Goal: Contribute content

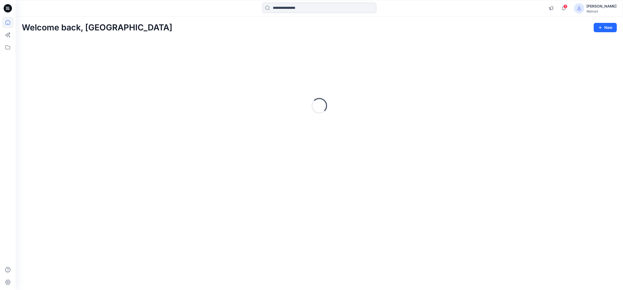
click at [286, 7] on input at bounding box center [319, 8] width 114 height 10
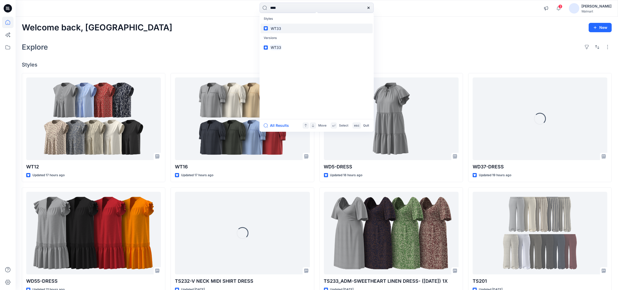
type input "****"
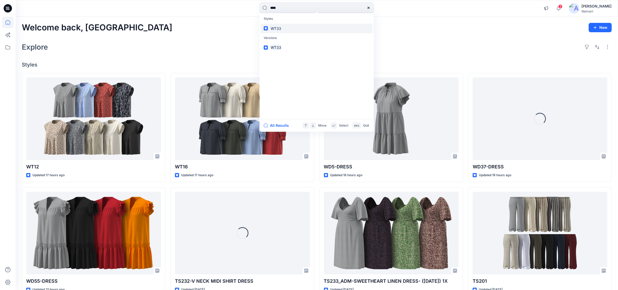
click at [277, 27] on mark "WT33" at bounding box center [276, 28] width 12 height 6
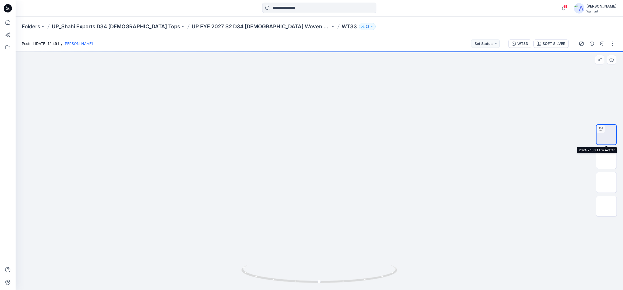
click at [606, 134] on img at bounding box center [606, 134] width 0 height 0
click at [321, 282] on icon at bounding box center [319, 273] width 157 height 19
drag, startPoint x: 304, startPoint y: 205, endPoint x: 313, endPoint y: 152, distance: 53.5
drag, startPoint x: 300, startPoint y: 116, endPoint x: 295, endPoint y: 244, distance: 128.3
drag, startPoint x: 313, startPoint y: 145, endPoint x: 305, endPoint y: 206, distance: 61.0
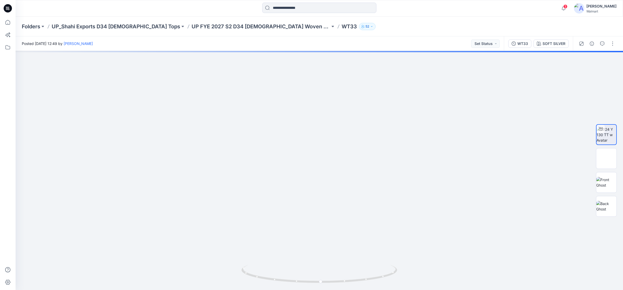
click at [8, 8] on icon at bounding box center [8, 8] width 8 height 8
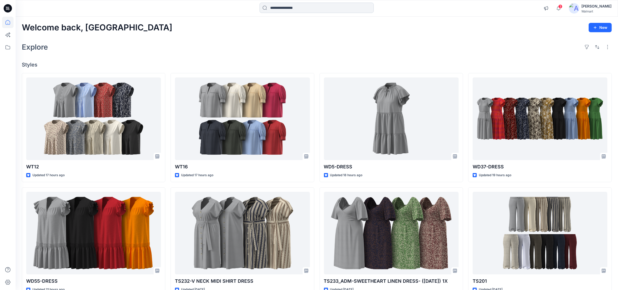
click at [295, 6] on input at bounding box center [317, 8] width 114 height 10
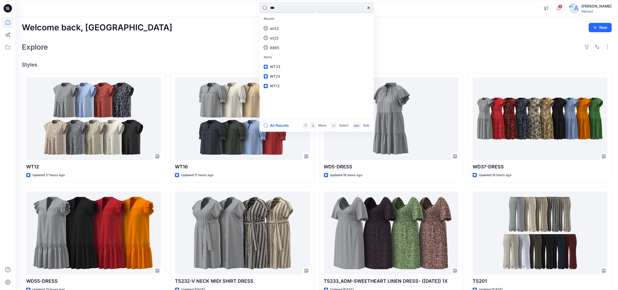
type input "****"
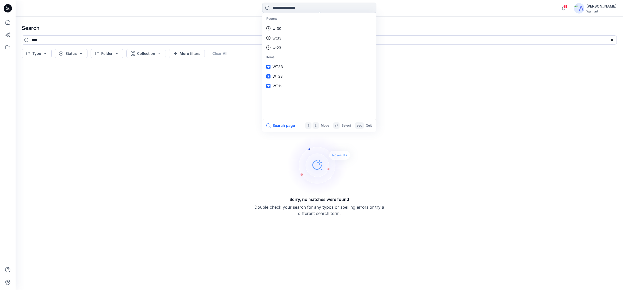
click at [303, 9] on input at bounding box center [319, 8] width 114 height 10
type input "****"
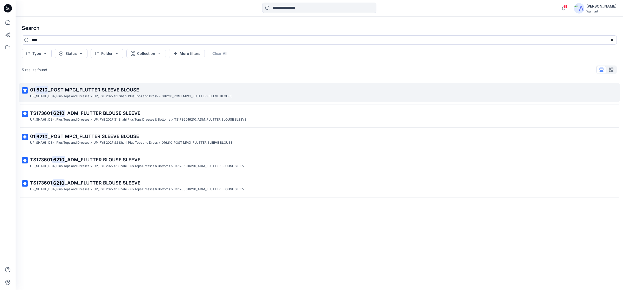
click at [42, 90] on mark "6210" at bounding box center [41, 89] width 13 height 7
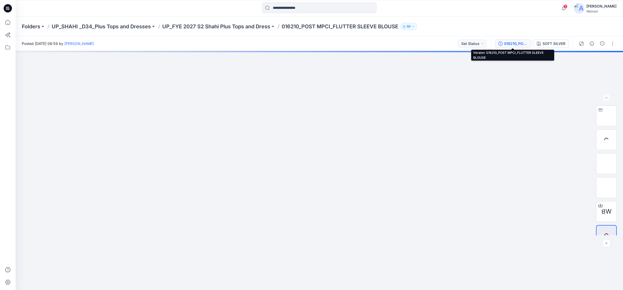
click at [516, 43] on div "016210_POST MPCI_FLUTTER SLEEVE BLOUSE" at bounding box center [516, 44] width 24 height 6
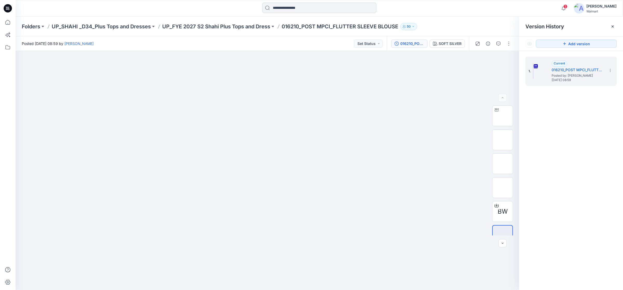
click at [302, 8] on input at bounding box center [319, 8] width 114 height 10
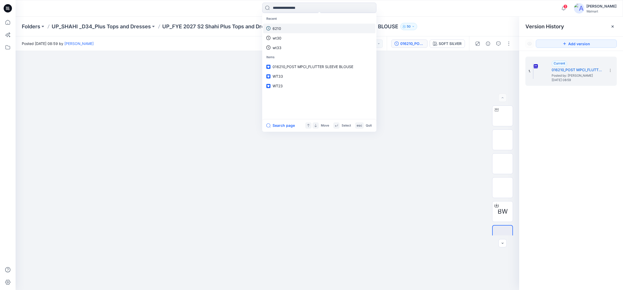
click at [279, 30] on p "6210" at bounding box center [277, 28] width 9 height 5
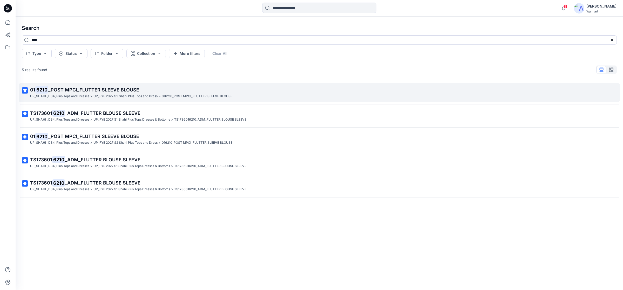
click at [129, 98] on p "UP_FYE 2027 S2 Shahi Plus Tops and Dress" at bounding box center [125, 95] width 64 height 5
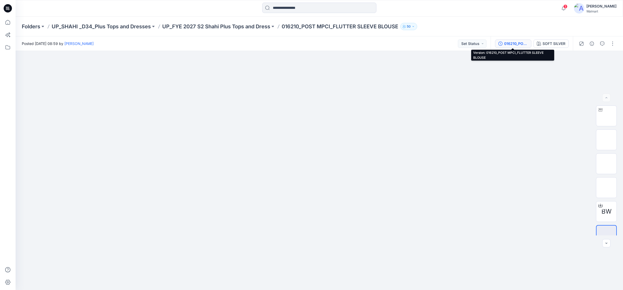
click at [510, 44] on div "016210_POST MPCI_FLUTTER SLEEVE BLOUSE" at bounding box center [516, 44] width 24 height 6
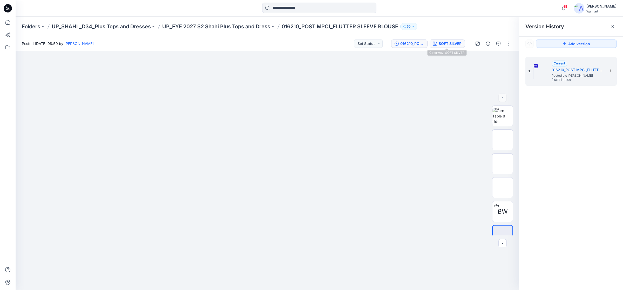
click at [440, 45] on div "SOFT SILVER" at bounding box center [450, 44] width 23 height 6
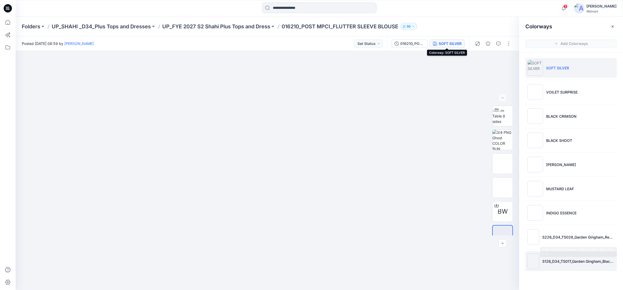
click at [553, 266] on li "S126_D34_TS017_Garden Gingham_Black Soot_2.16 in (1)" at bounding box center [570, 261] width 91 height 20
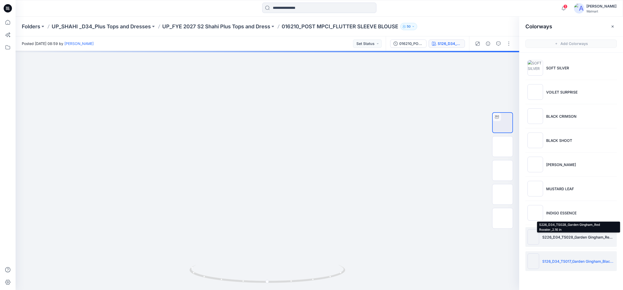
click at [561, 239] on p "S226_D34_TS028_Garden Gingham_Red Rooster_2.16 in" at bounding box center [578, 236] width 72 height 5
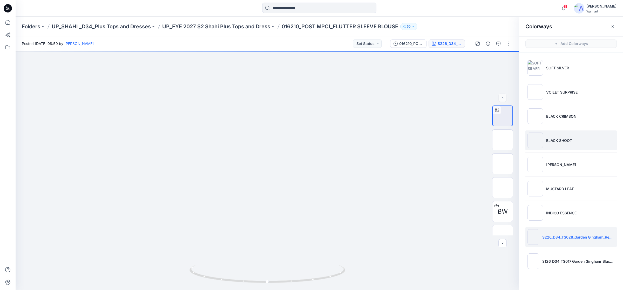
click at [566, 143] on p "BLACK SHOOT" at bounding box center [559, 140] width 26 height 5
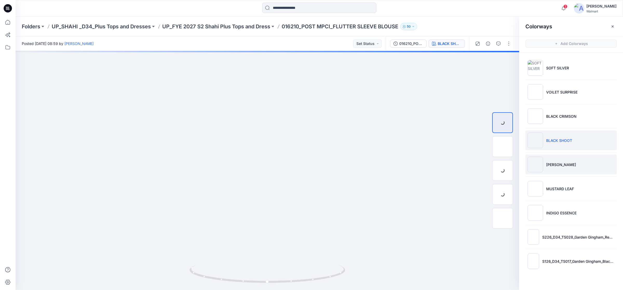
click at [560, 170] on li "[PERSON_NAME]" at bounding box center [570, 164] width 91 height 20
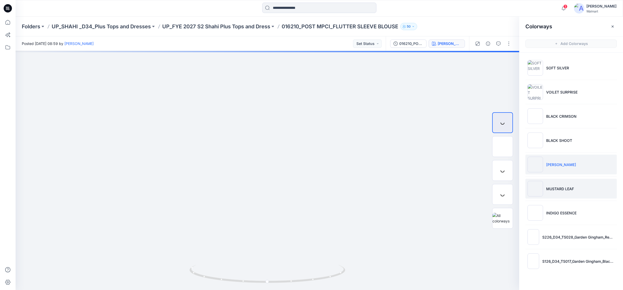
click at [558, 194] on li "MUSTARD LEAF" at bounding box center [570, 189] width 91 height 20
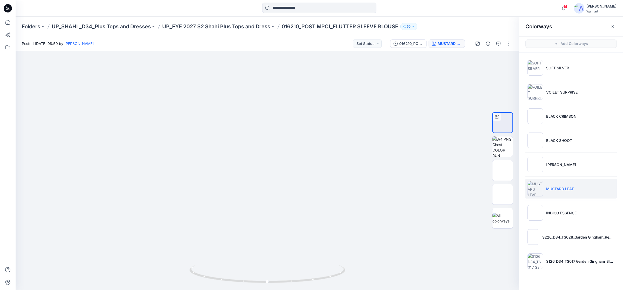
click at [5, 7] on icon at bounding box center [8, 8] width 8 height 8
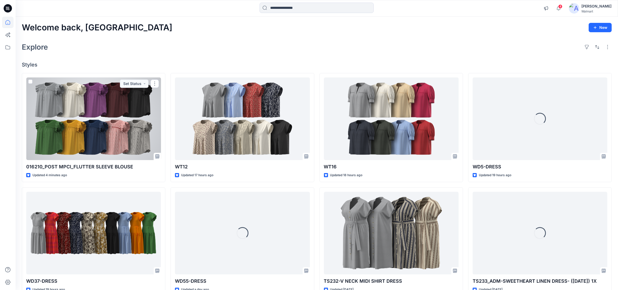
drag, startPoint x: 94, startPoint y: 129, endPoint x: 113, endPoint y: 130, distance: 19.7
click at [94, 129] on div at bounding box center [93, 118] width 135 height 83
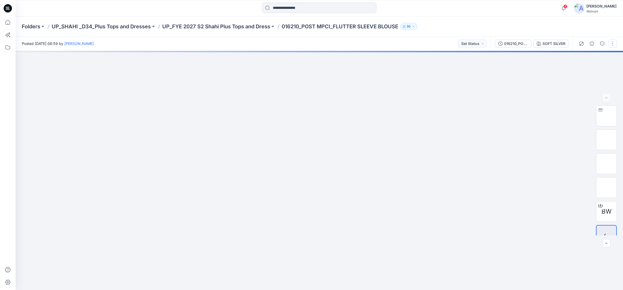
click at [613, 44] on button "button" at bounding box center [612, 43] width 8 height 8
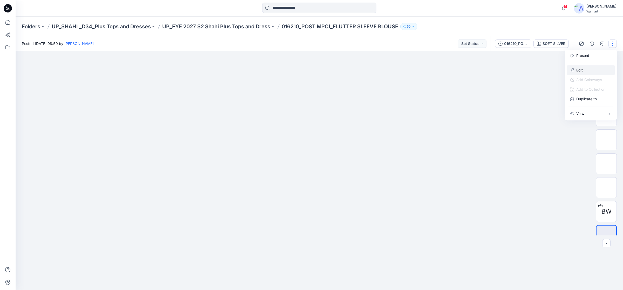
click at [582, 71] on p "Edit" at bounding box center [579, 69] width 6 height 5
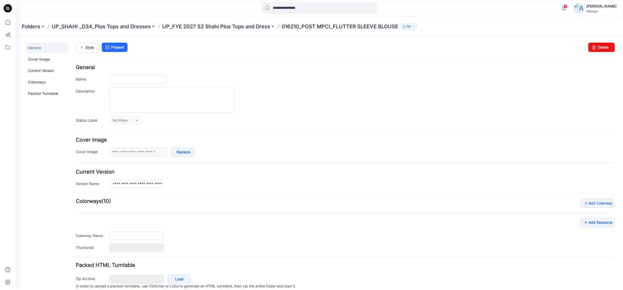
type input "**********"
type textarea "**********"
type input "**********"
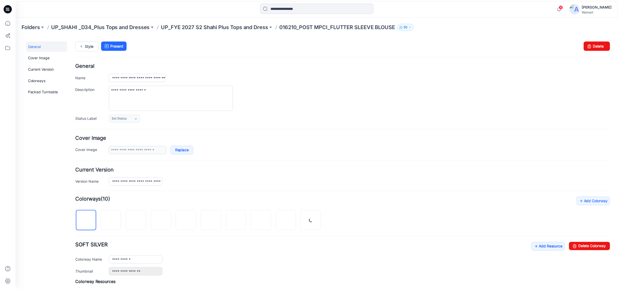
scroll to position [97, 0]
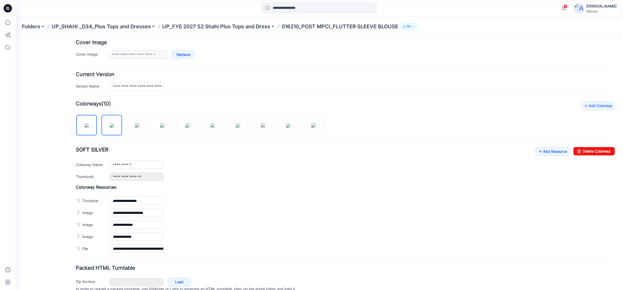
click at [110, 123] on img at bounding box center [112, 125] width 4 height 4
type input "**********"
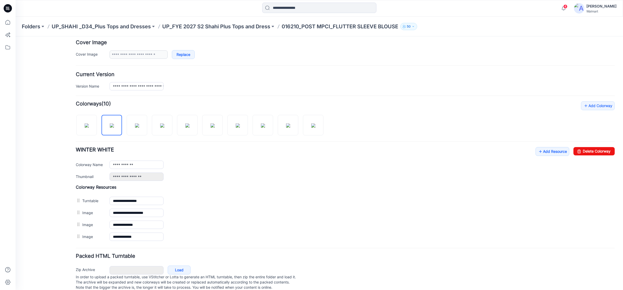
click at [6, 9] on icon at bounding box center [7, 9] width 2 height 0
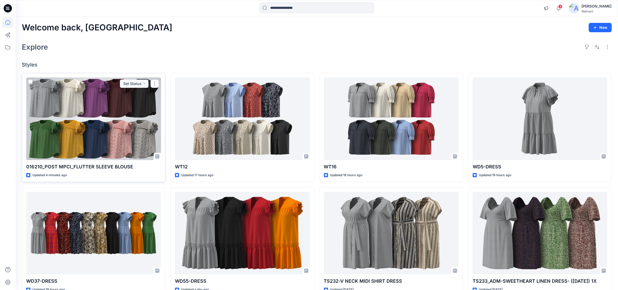
click at [122, 114] on div at bounding box center [93, 118] width 135 height 83
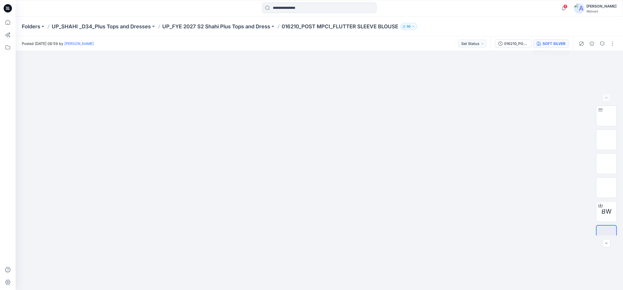
click at [545, 42] on div "SOFT SILVER" at bounding box center [553, 44] width 23 height 6
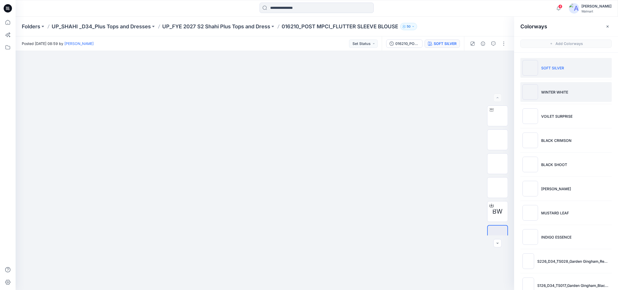
click at [559, 90] on p "WINTER WHITE" at bounding box center [554, 91] width 27 height 5
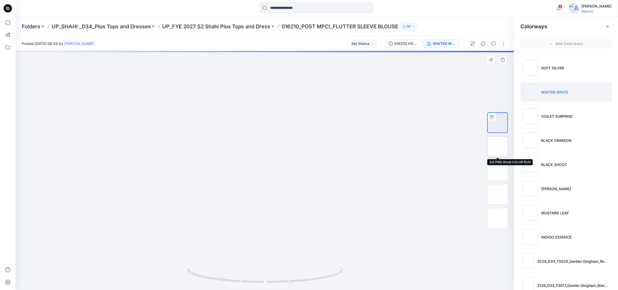
click at [498, 146] on img at bounding box center [498, 146] width 0 height 0
